Goal: Task Accomplishment & Management: Use online tool/utility

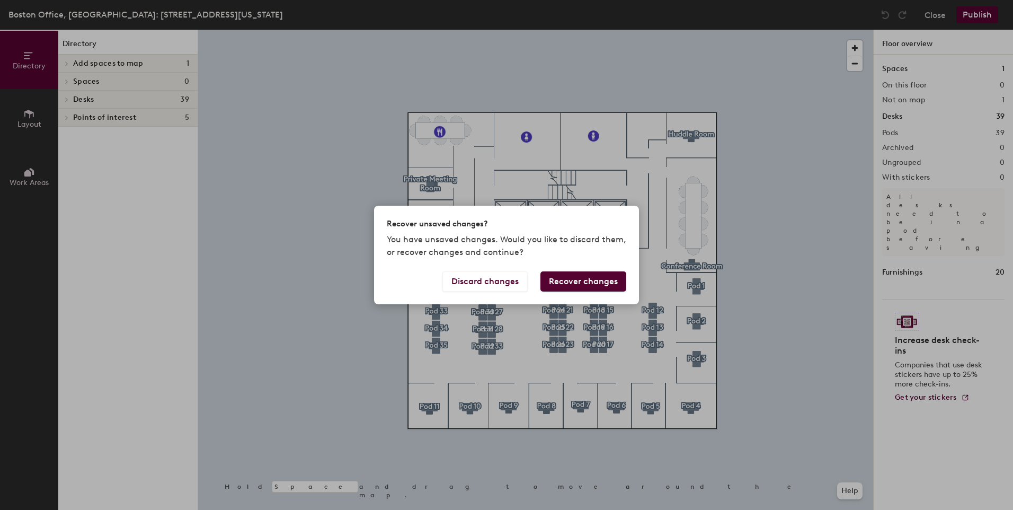
click at [273, 272] on div "Recover unsaved changes? You have unsaved changes. Would you like to discard th…" at bounding box center [506, 255] width 1013 height 510
click at [485, 282] on button "Discard changes" at bounding box center [484, 281] width 85 height 20
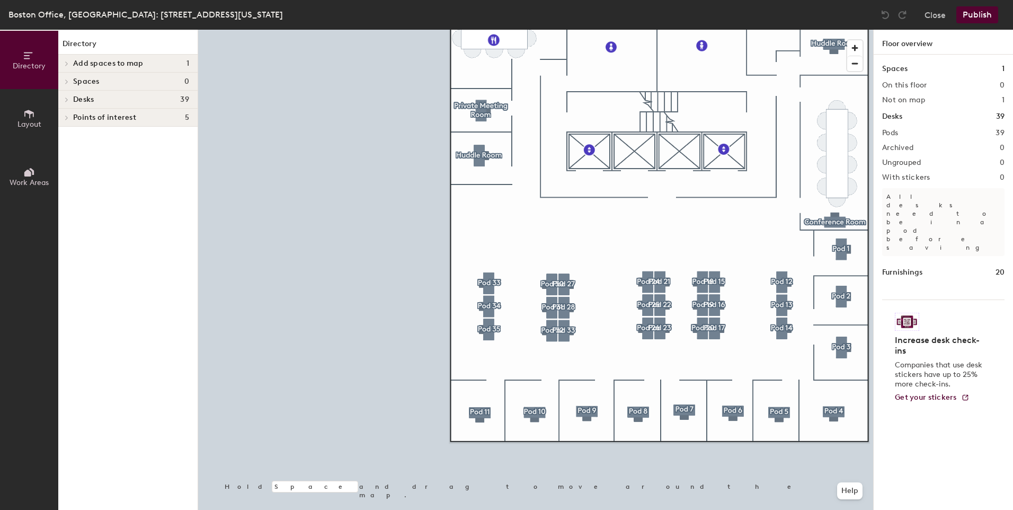
click at [40, 110] on button "Layout" at bounding box center [29, 118] width 58 height 58
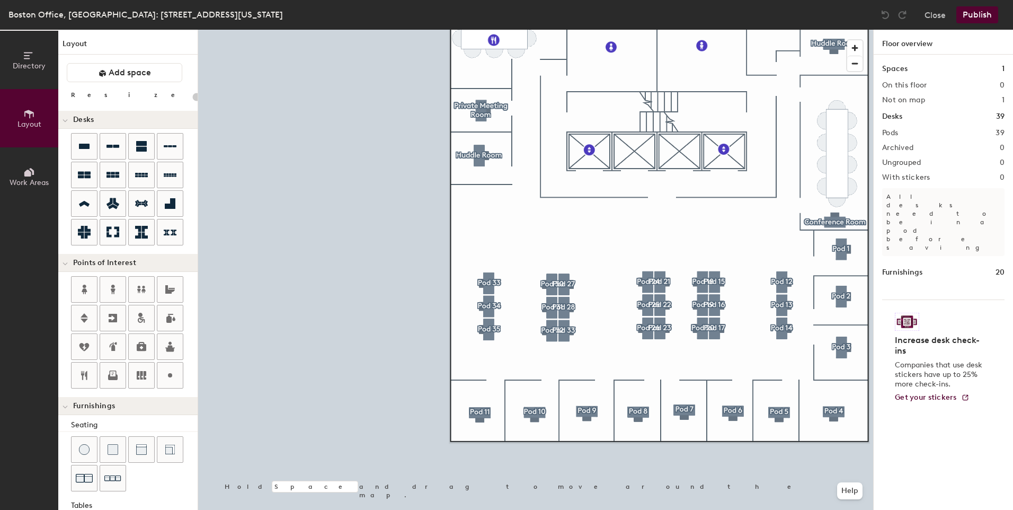
click at [34, 62] on span "Directory" at bounding box center [29, 65] width 33 height 9
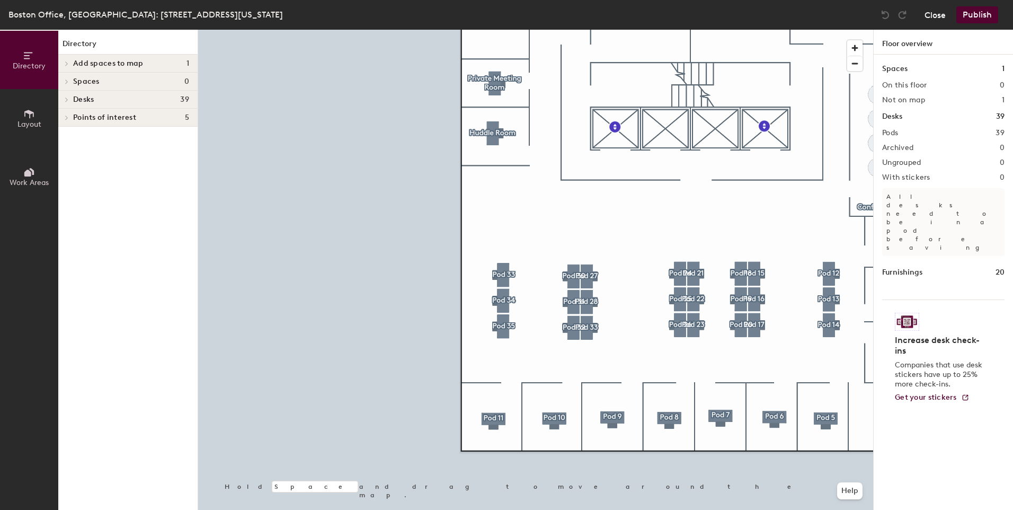
click at [934, 18] on button "Close" at bounding box center [935, 14] width 21 height 17
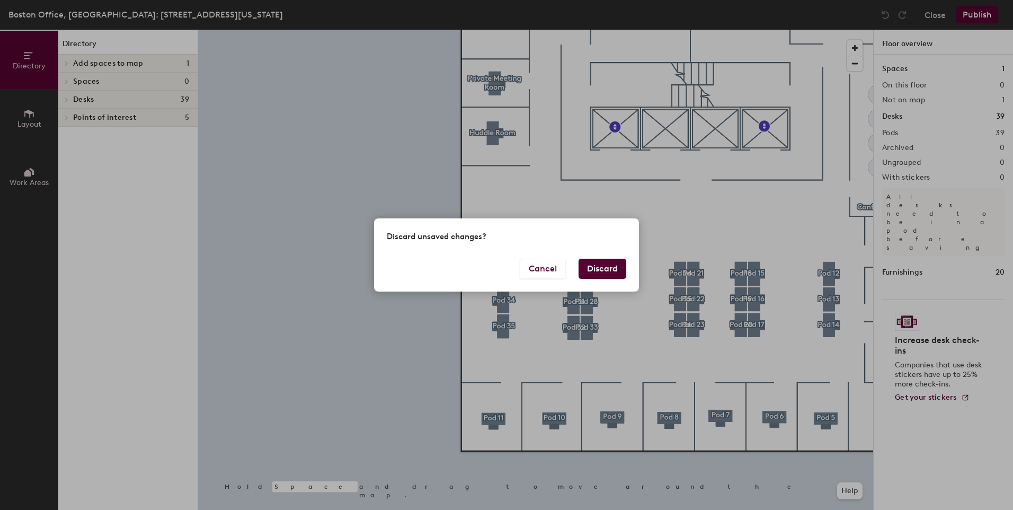
click at [607, 271] on button "Discard" at bounding box center [603, 269] width 48 height 20
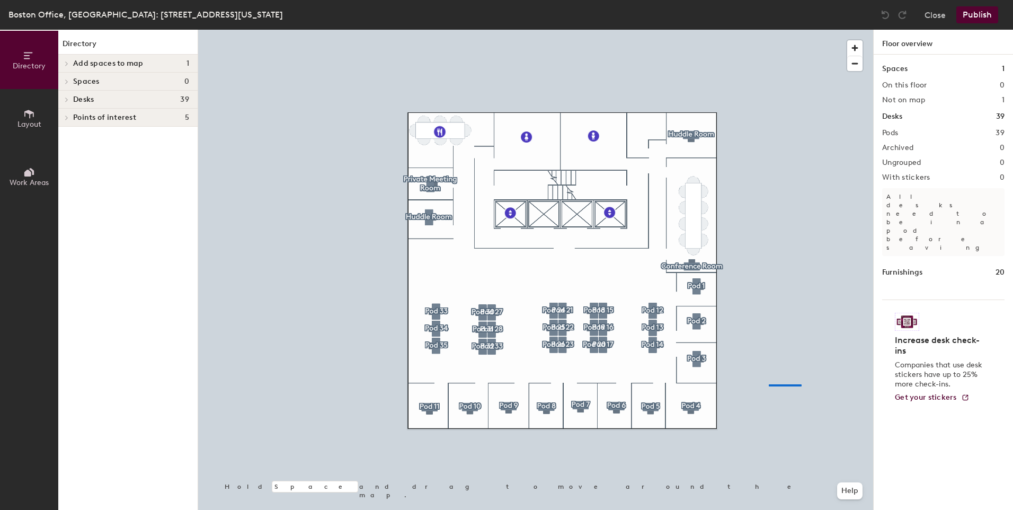
click at [769, 30] on div at bounding box center [535, 30] width 675 height 0
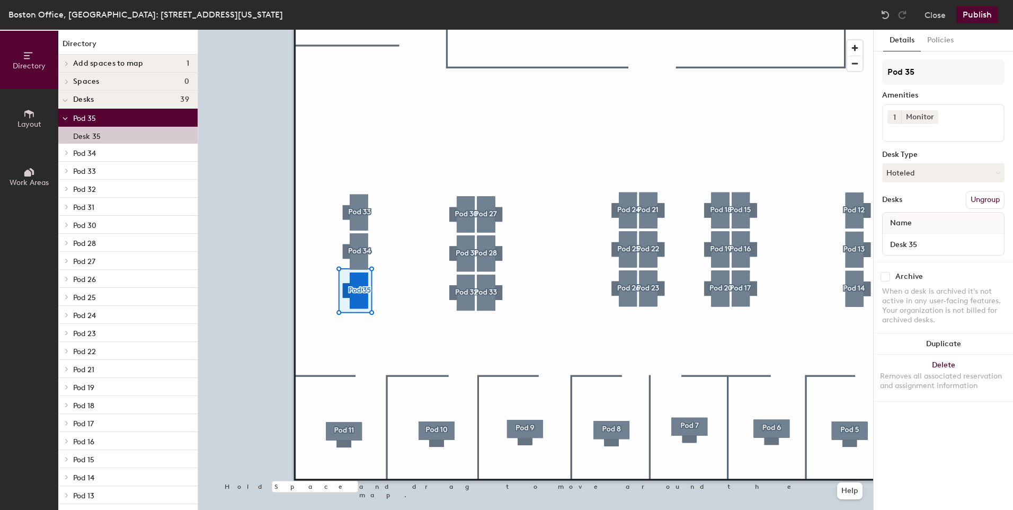
click at [66, 120] on icon at bounding box center [65, 119] width 5 height 4
click at [26, 116] on icon at bounding box center [29, 114] width 12 height 12
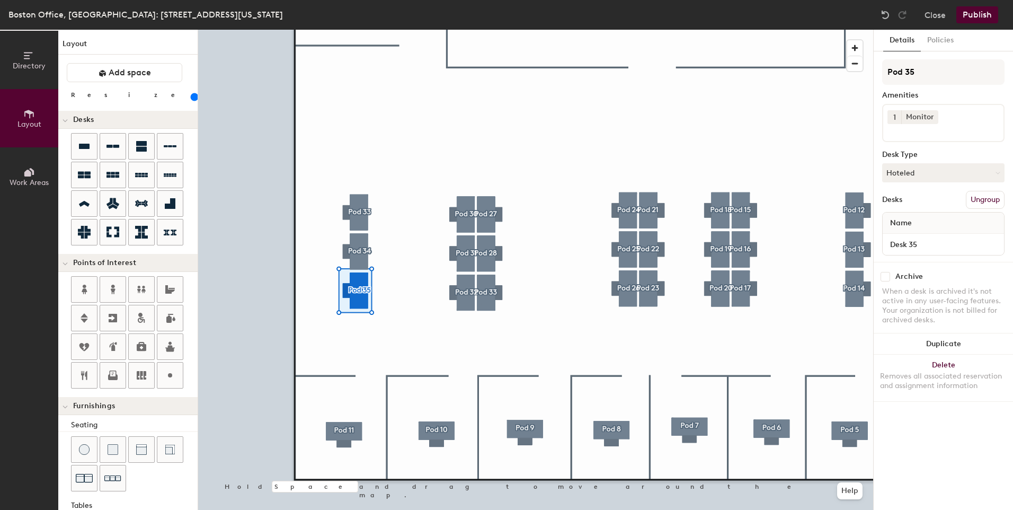
click at [27, 185] on span "Work Areas" at bounding box center [29, 182] width 39 height 9
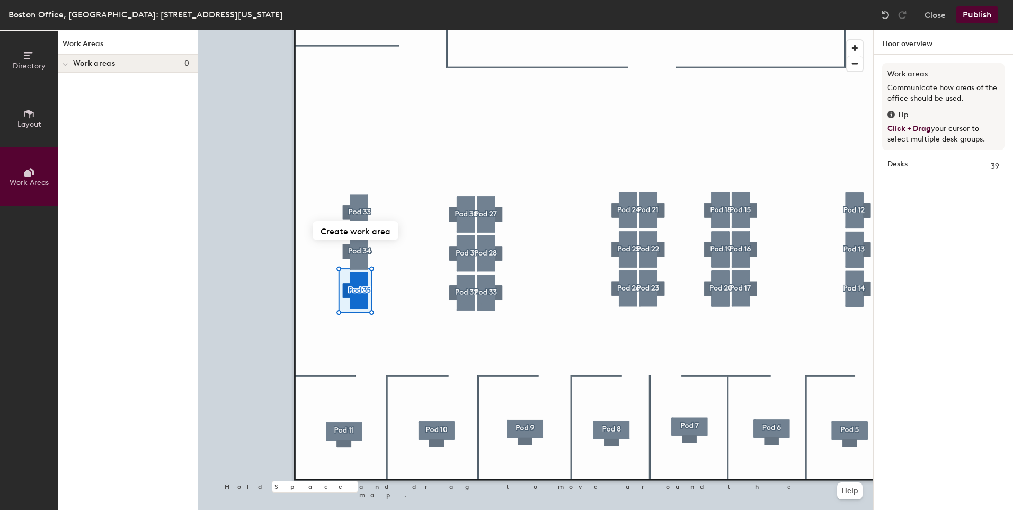
click at [29, 106] on button "Layout" at bounding box center [29, 118] width 58 height 58
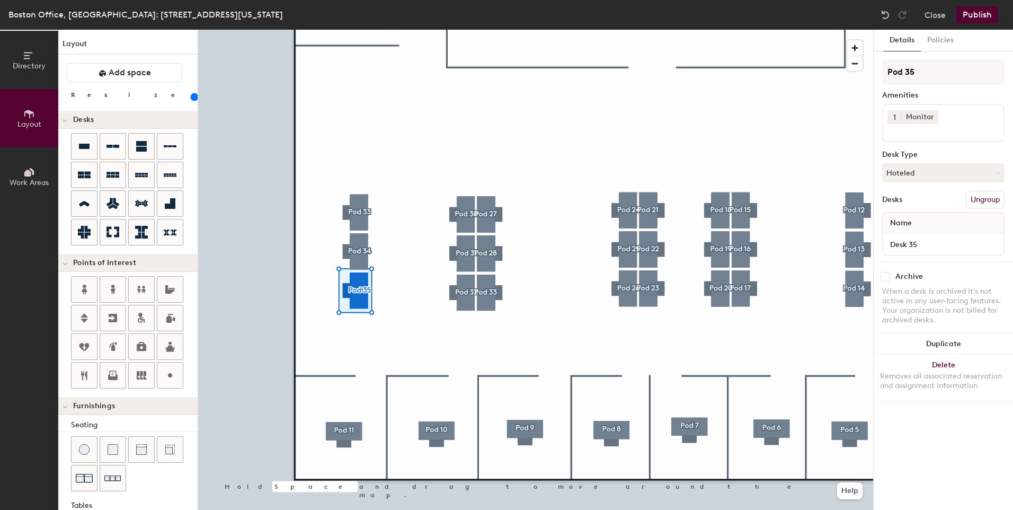
click at [31, 54] on icon at bounding box center [29, 56] width 12 height 12
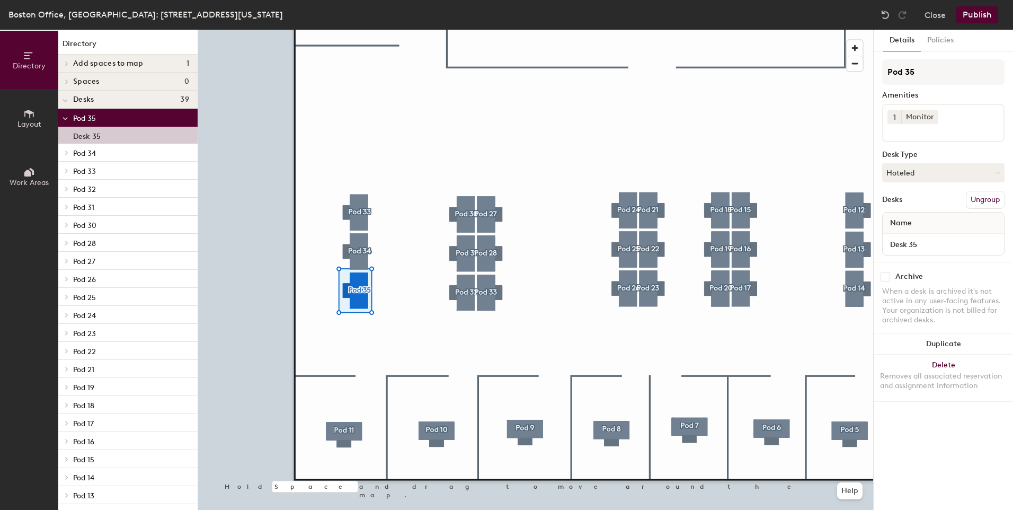
click at [64, 118] on icon at bounding box center [65, 119] width 5 height 4
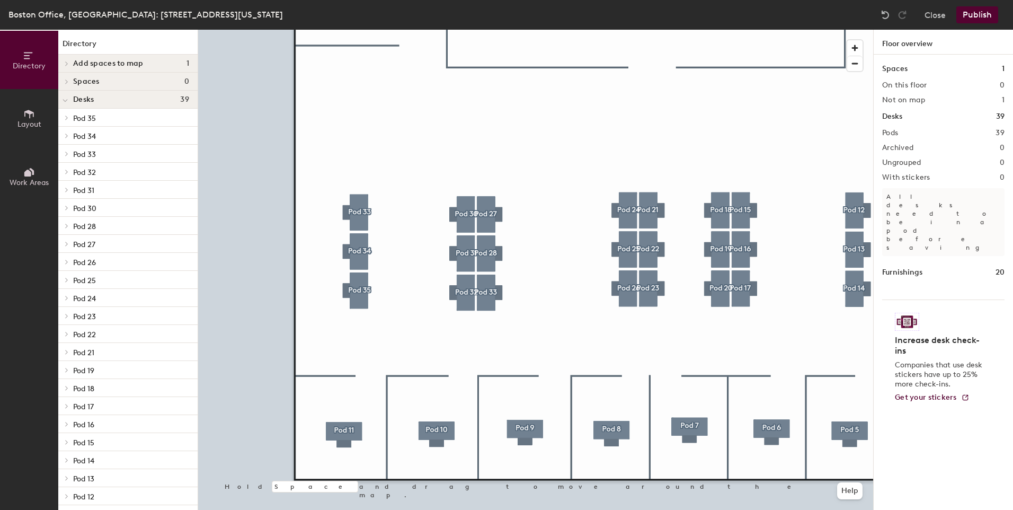
click at [891, 70] on h1 "Spaces" at bounding box center [894, 69] width 25 height 12
click at [900, 40] on h1 "Floor overview" at bounding box center [943, 42] width 139 height 25
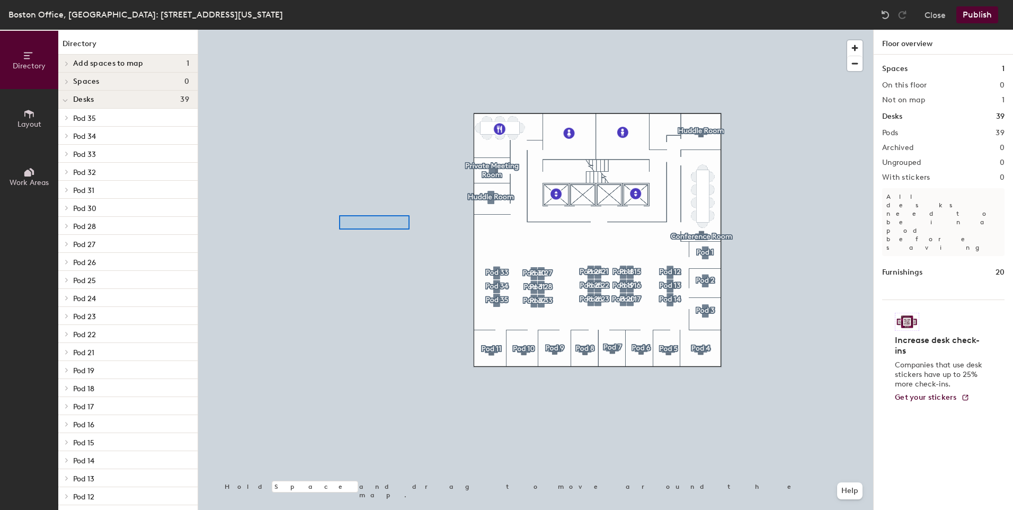
click at [333, 30] on div at bounding box center [535, 30] width 675 height 0
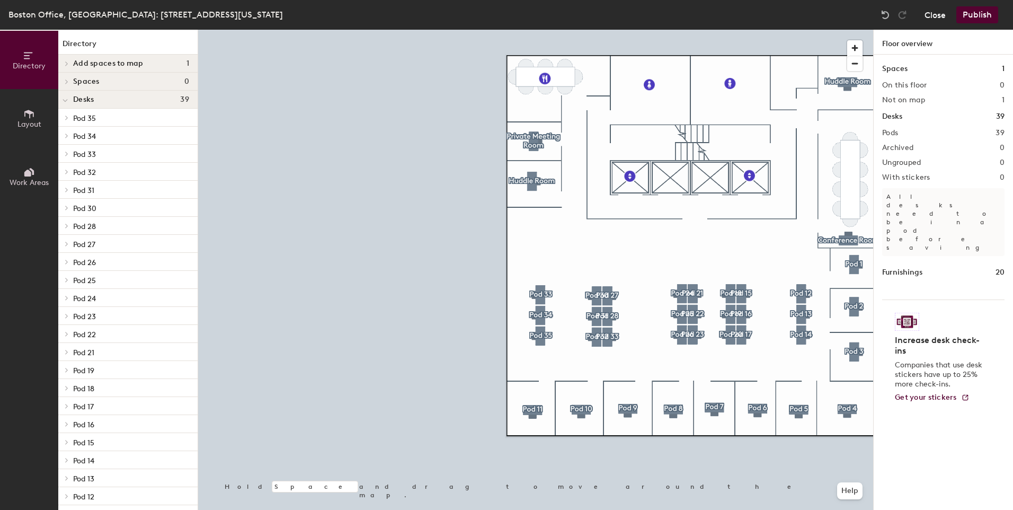
click at [935, 14] on button "Close" at bounding box center [935, 14] width 21 height 17
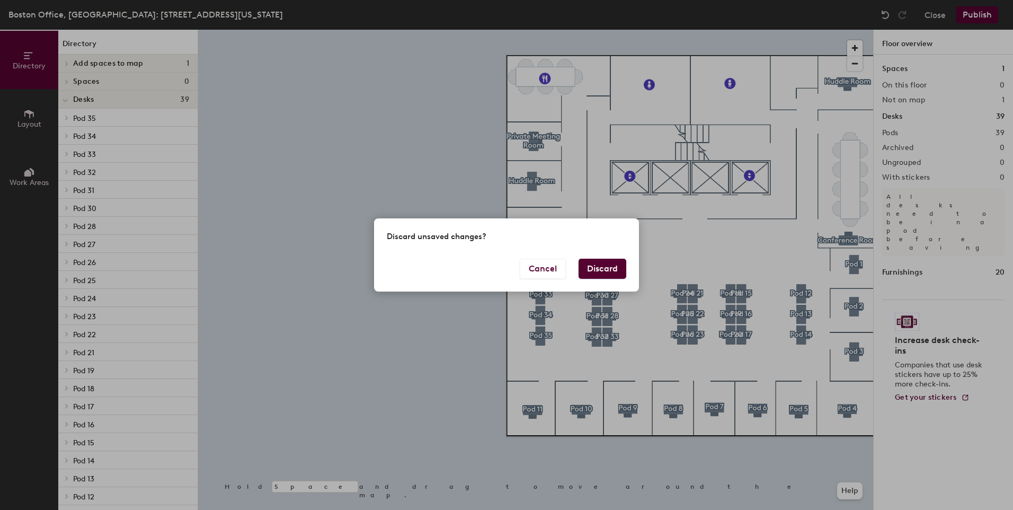
click at [603, 270] on button "Discard" at bounding box center [603, 269] width 48 height 20
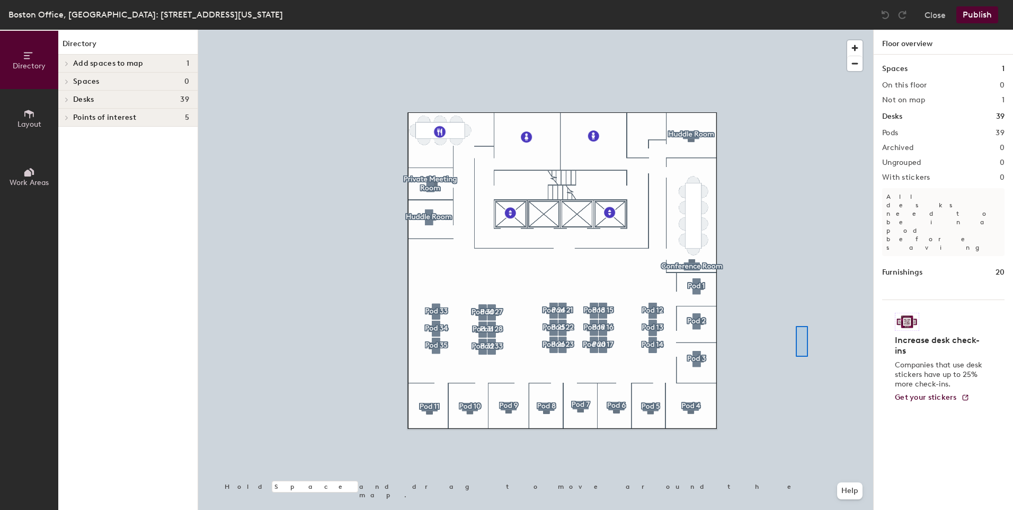
click at [796, 30] on div at bounding box center [535, 30] width 675 height 0
click at [32, 105] on button "Layout" at bounding box center [29, 118] width 58 height 58
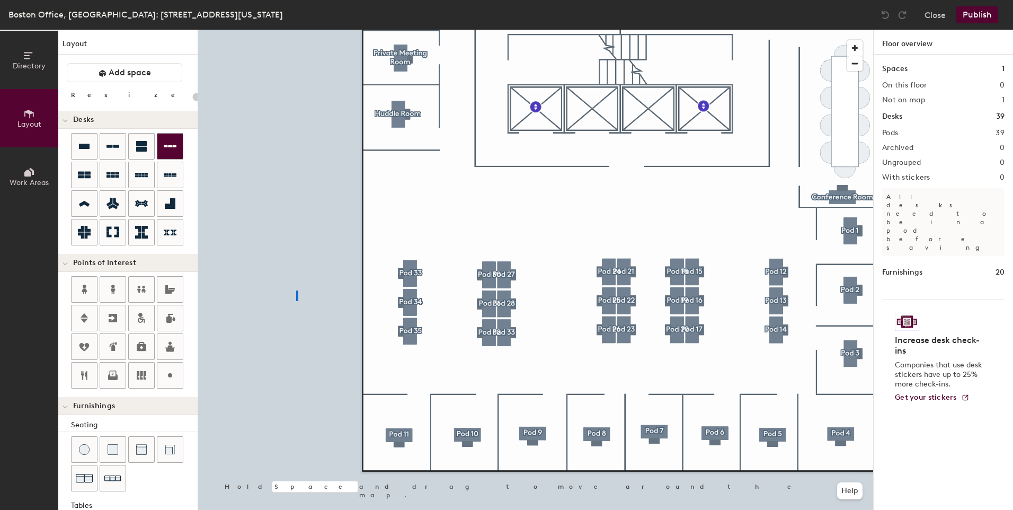
click at [292, 30] on div at bounding box center [535, 30] width 675 height 0
click at [16, 183] on span "Work Areas" at bounding box center [29, 182] width 39 height 9
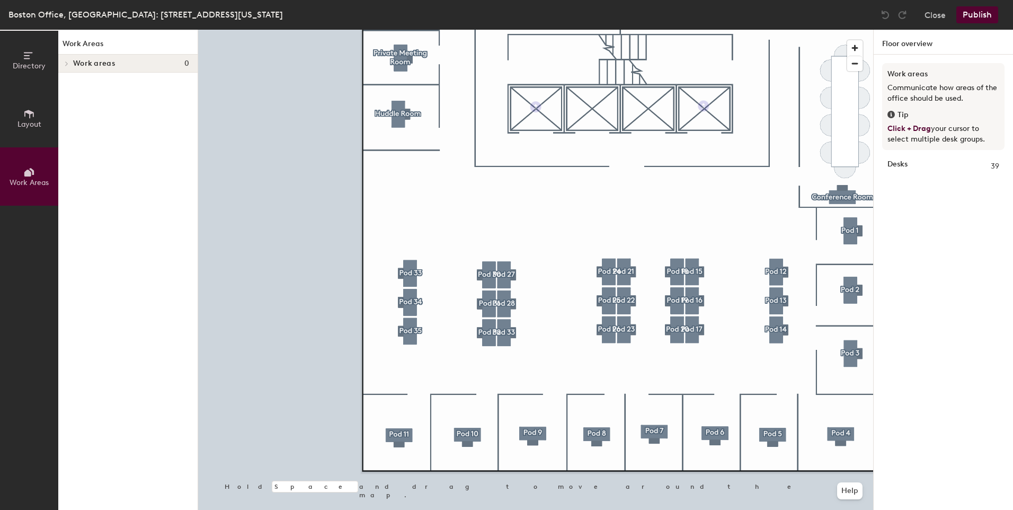
click at [18, 67] on span "Directory" at bounding box center [29, 65] width 33 height 9
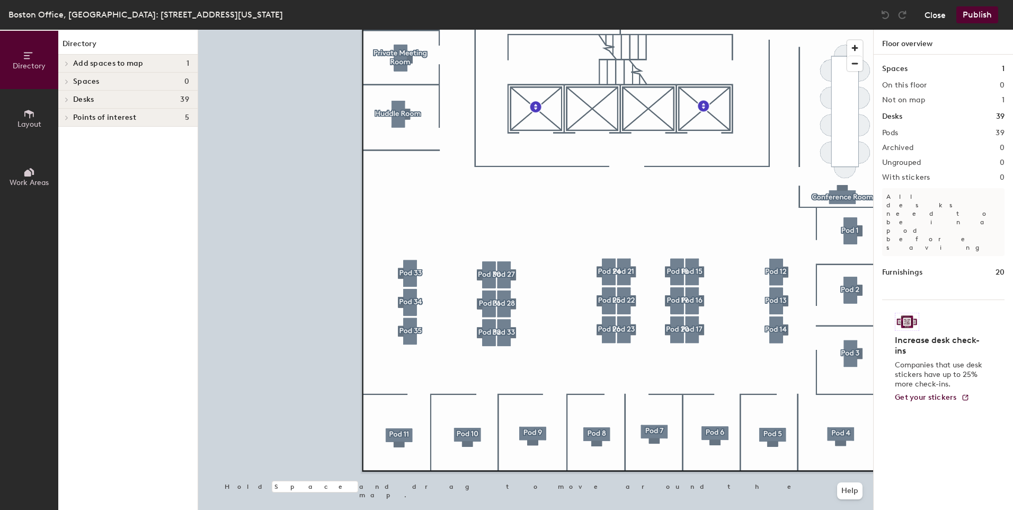
click at [930, 15] on button "Close" at bounding box center [935, 14] width 21 height 17
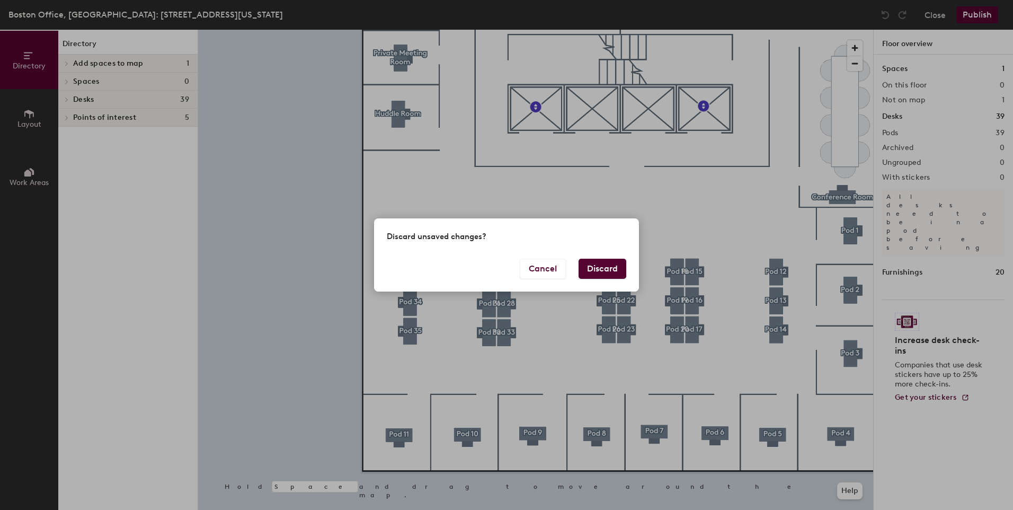
click at [595, 267] on button "Discard" at bounding box center [603, 269] width 48 height 20
